Goal: Transaction & Acquisition: Download file/media

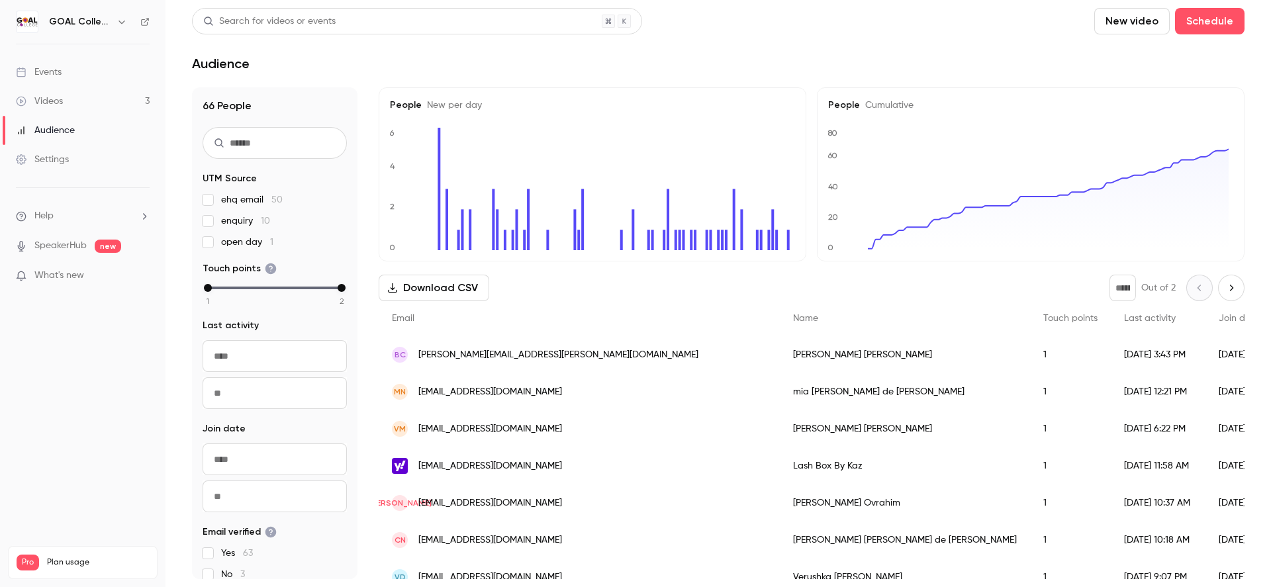
click at [399, 289] on button "Download CSV" at bounding box center [434, 288] width 111 height 26
click at [33, 101] on div "Videos" at bounding box center [39, 101] width 47 height 13
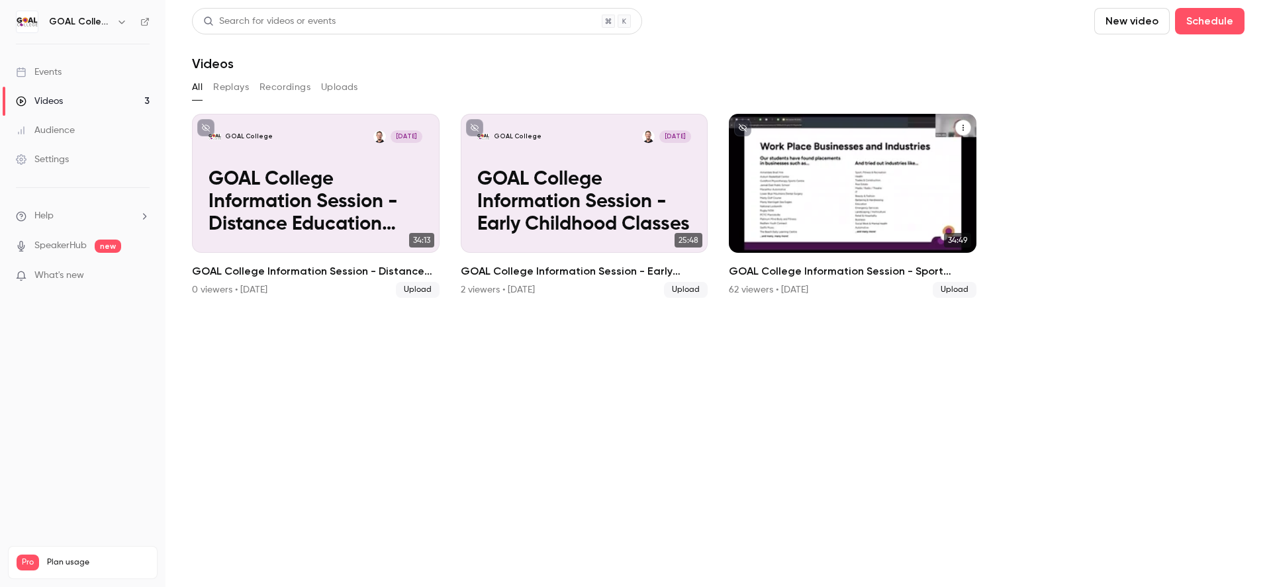
click at [826, 193] on p "GOAL College Information Session - Sport Classes" at bounding box center [852, 203] width 214 height 68
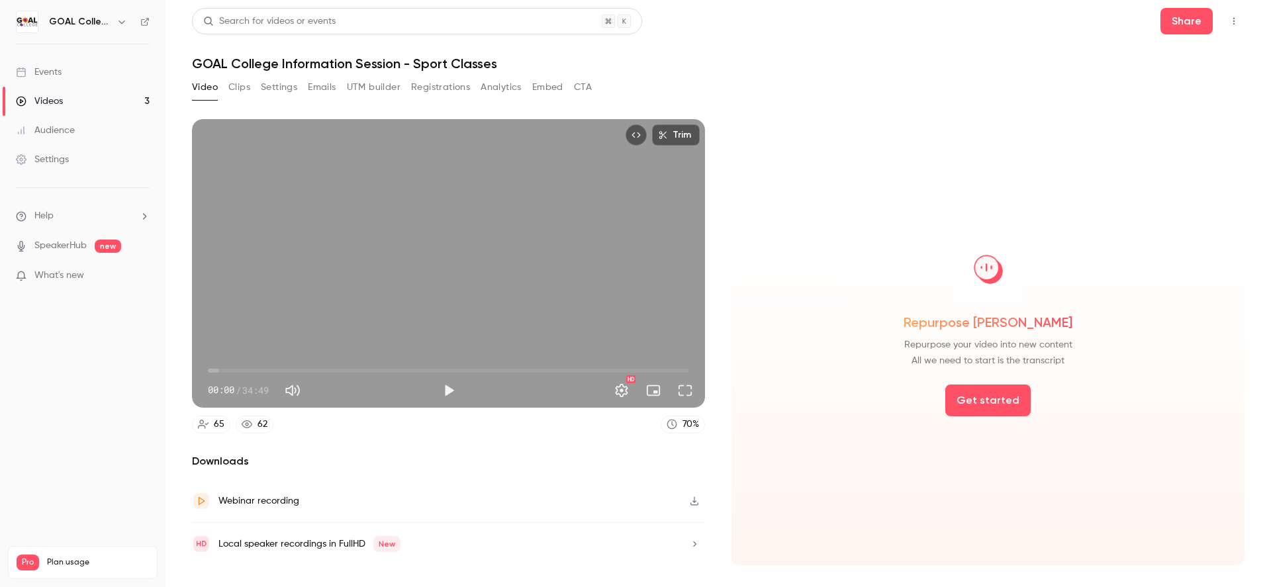
click at [495, 87] on button "Analytics" at bounding box center [501, 87] width 41 height 21
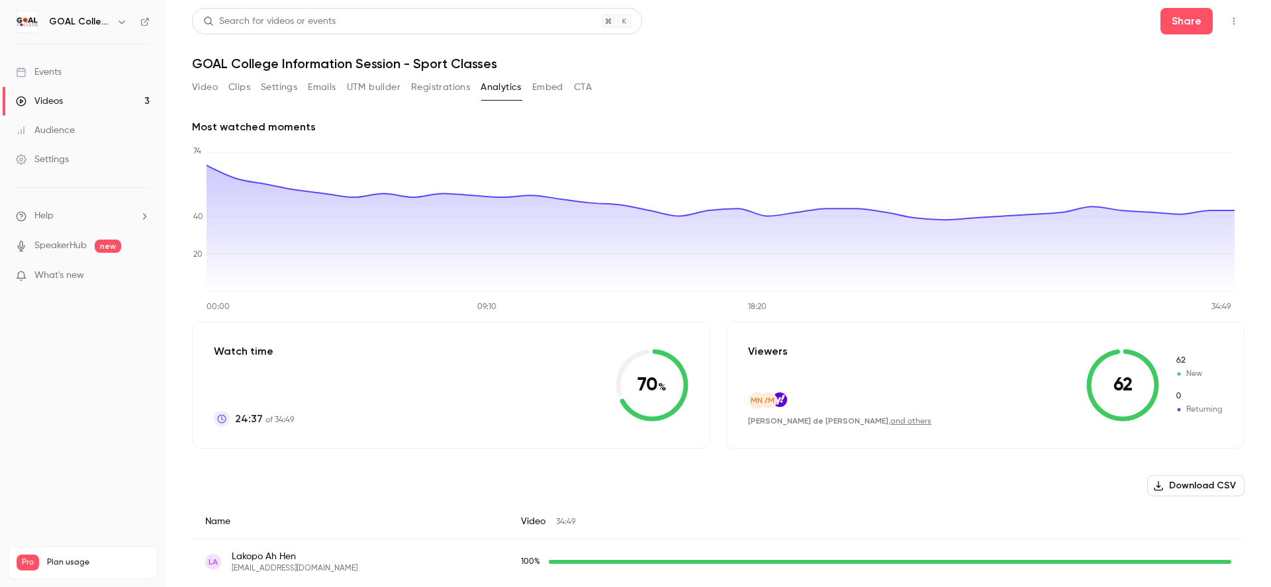
click at [1190, 481] on button "Download CSV" at bounding box center [1195, 485] width 97 height 21
